Goal: Task Accomplishment & Management: Manage account settings

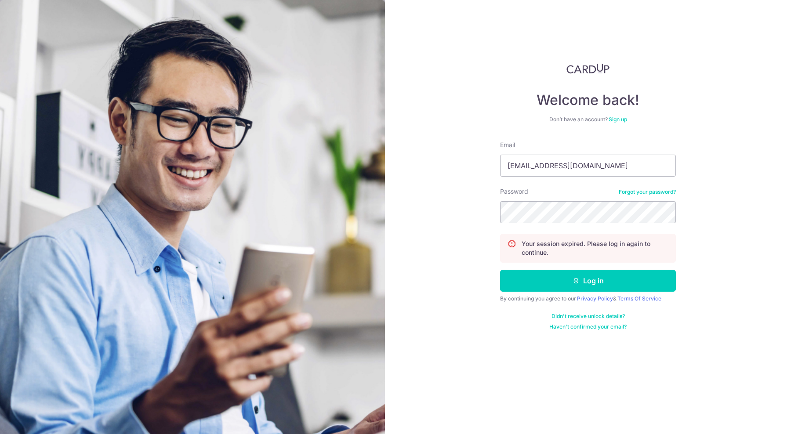
type input "[EMAIL_ADDRESS][DOMAIN_NAME]"
click at [544, 279] on button "Log in" at bounding box center [588, 281] width 176 height 22
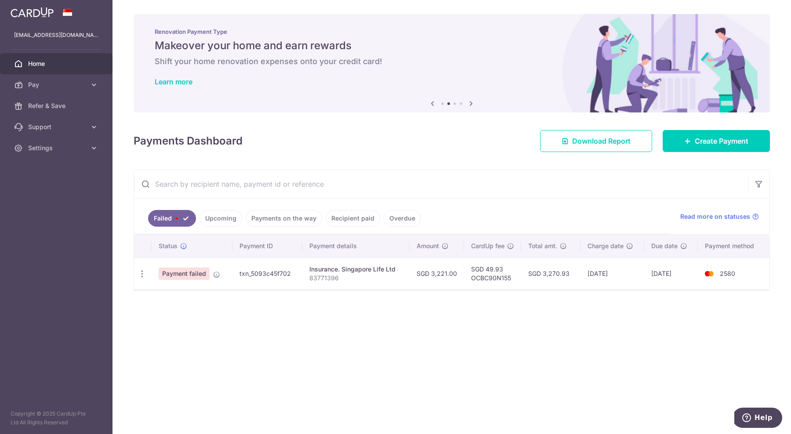
click at [436, 261] on td "SGD 3,221.00" at bounding box center [437, 274] width 55 height 32
click at [198, 274] on span "Payment failed" at bounding box center [184, 274] width 51 height 12
click at [393, 151] on div "Payments Dashboard Download Report Create Payment" at bounding box center [452, 139] width 637 height 25
